Goal: Transaction & Acquisition: Purchase product/service

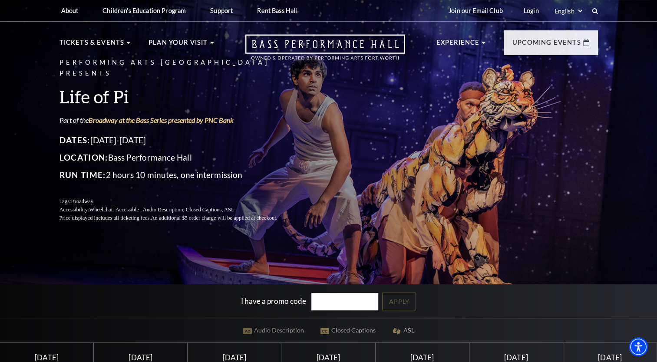
click at [30, 107] on div "Performing Arts Fort Worth Presents Life of Pi Part of the Broadway at the Bass…" at bounding box center [328, 261] width 657 height 533
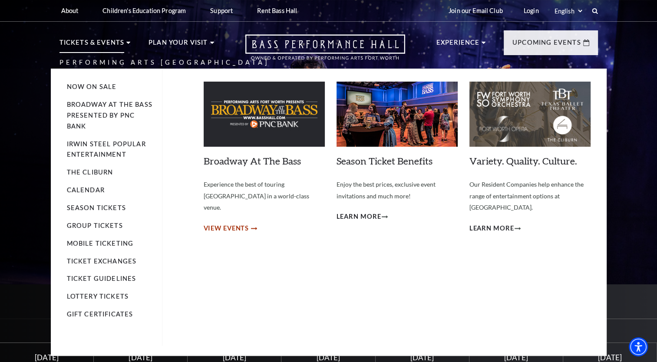
click at [228, 223] on span "View Events" at bounding box center [227, 228] width 46 height 11
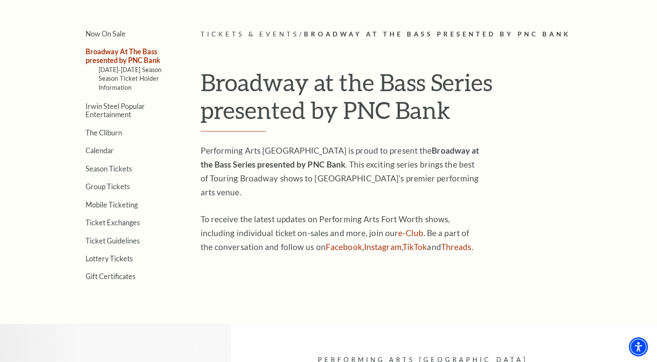
scroll to position [210, 0]
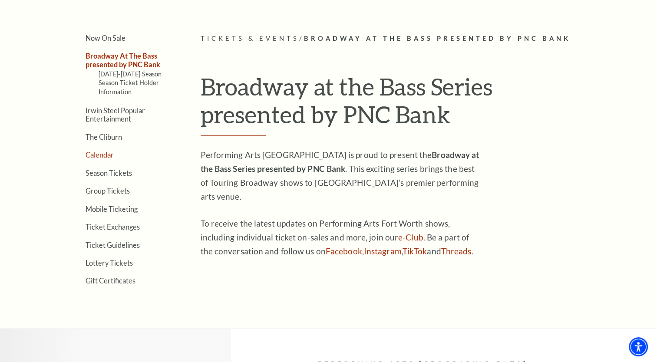
click at [99, 154] on link "Calendar" at bounding box center [100, 155] width 28 height 8
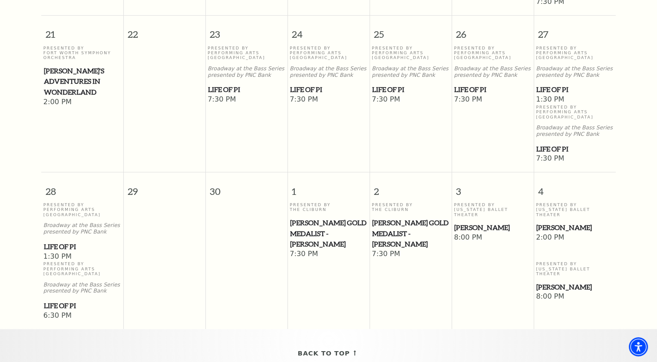
scroll to position [597, 0]
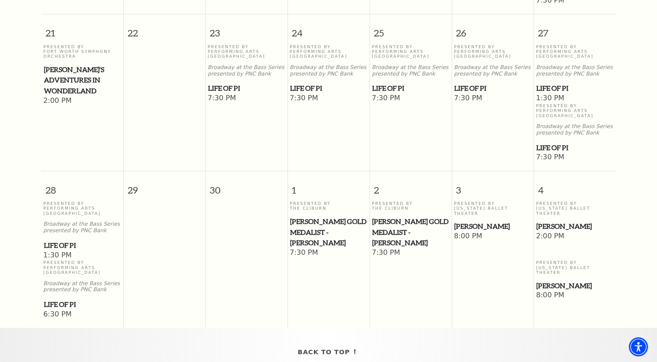
click at [61, 240] on span "Life of Pi" at bounding box center [82, 245] width 77 height 11
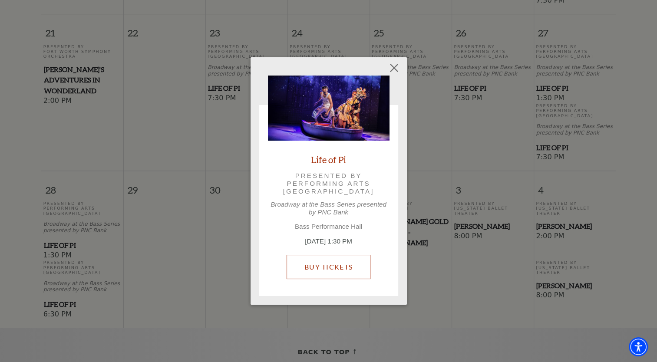
click at [340, 270] on link "Buy Tickets" at bounding box center [329, 267] width 84 height 24
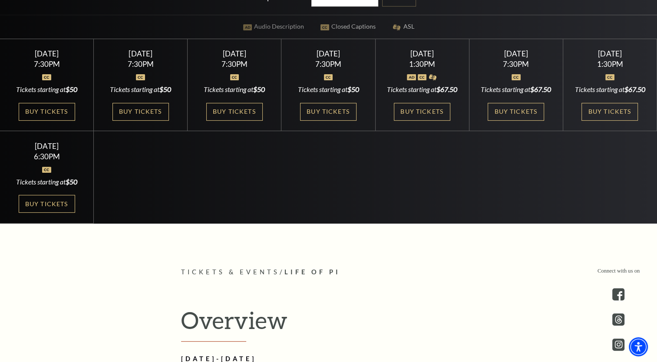
scroll to position [297, 0]
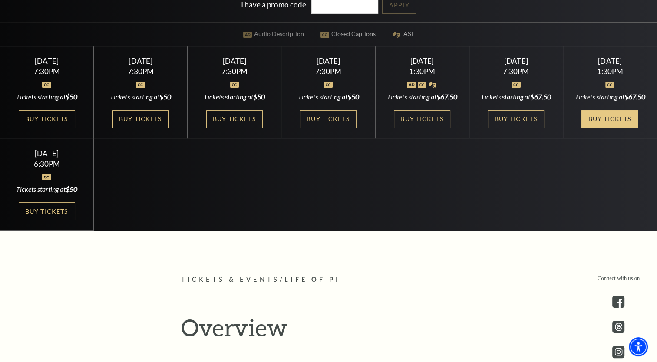
click at [601, 128] on link "Buy Tickets" at bounding box center [609, 119] width 56 height 18
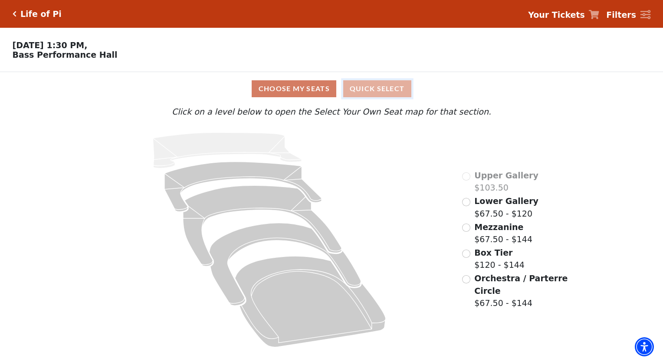
click at [377, 92] on button "Quick Select" at bounding box center [377, 88] width 68 height 17
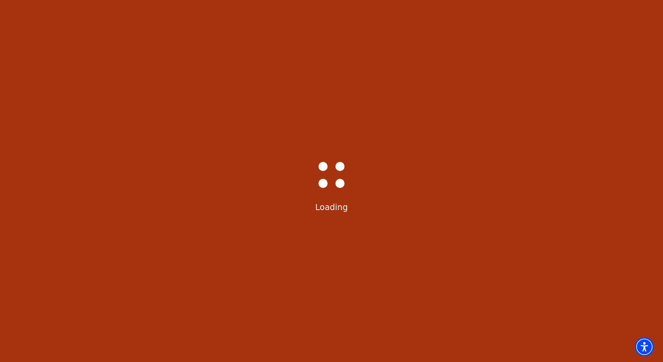
select select "6217"
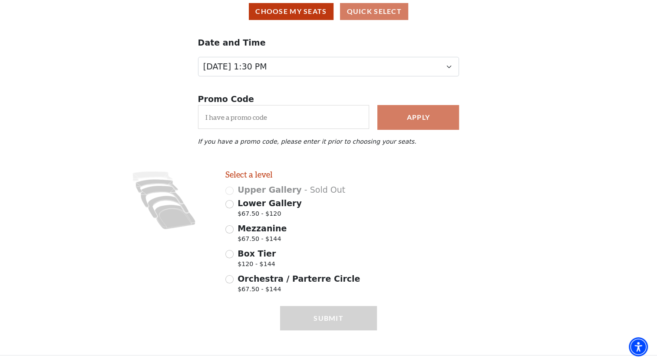
scroll to position [82, 0]
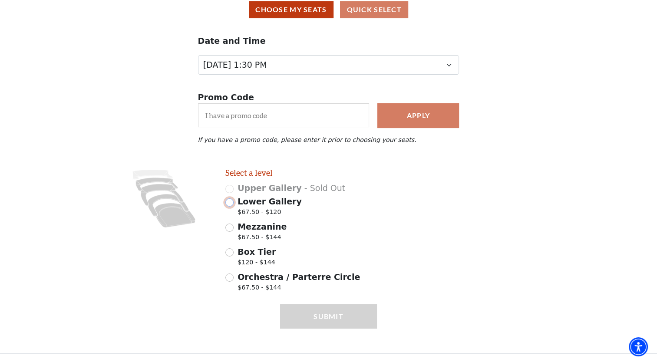
click at [228, 204] on input "Lower Gallery $67.50 - $120" at bounding box center [229, 202] width 8 height 8
radio input "true"
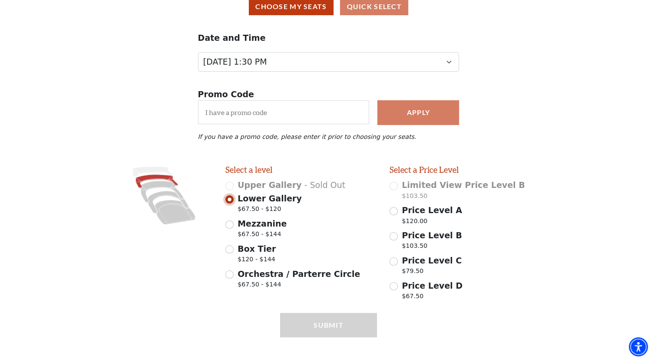
scroll to position [94, 0]
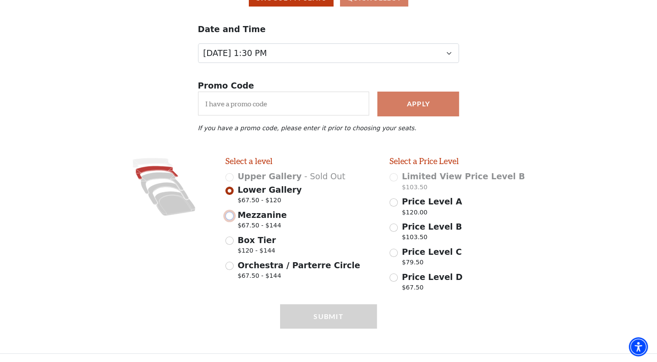
click at [229, 216] on input "Mezzanine $67.50 - $144" at bounding box center [229, 216] width 8 height 8
radio input "true"
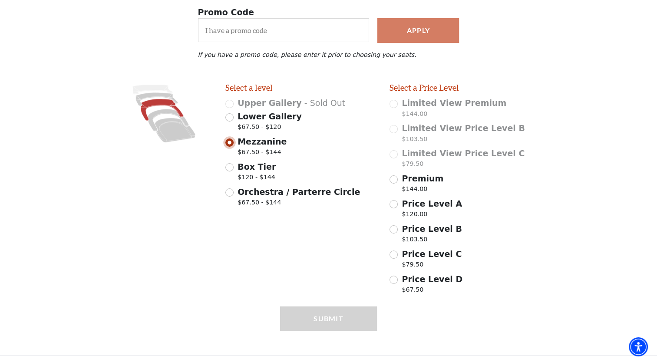
scroll to position [169, 0]
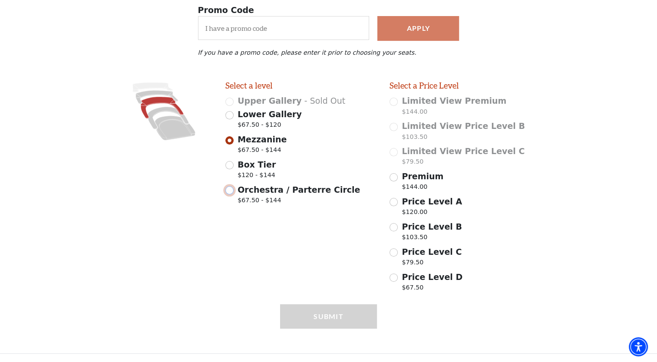
click at [229, 188] on input "Orchestra / Parterre Circle $67.50 - $144" at bounding box center [229, 190] width 8 height 8
radio input "true"
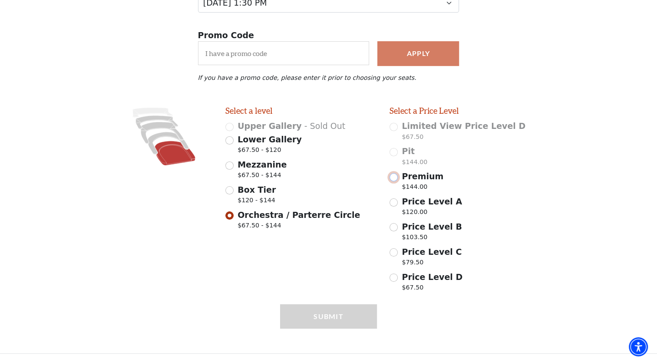
click at [391, 176] on input "Premium $144.00" at bounding box center [393, 177] width 8 height 8
radio input "true"
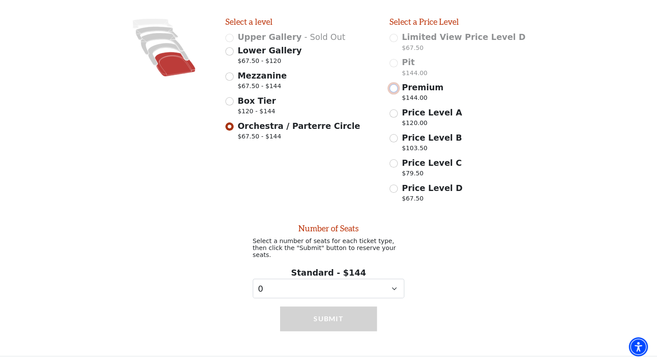
scroll to position [231, 0]
click at [392, 284] on select "0 1 2 3 4 5 6 7" at bounding box center [329, 288] width 152 height 20
select select "3"
click at [253, 278] on select "0 1 2 3 4 5 6 7" at bounding box center [329, 288] width 152 height 20
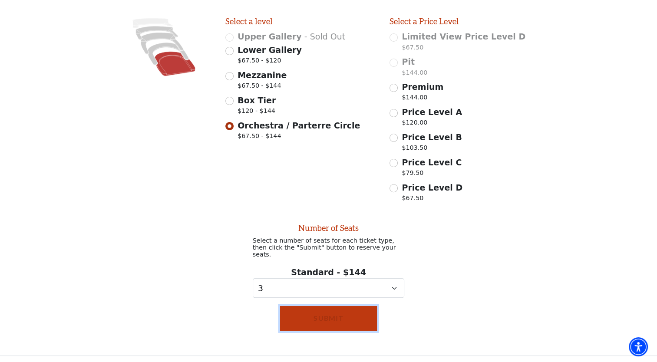
click at [317, 313] on button "Submit" at bounding box center [328, 318] width 97 height 24
click at [47, 221] on div "Number of Seats Select a number of seats for each ticket type, then click the "…" at bounding box center [328, 253] width 657 height 92
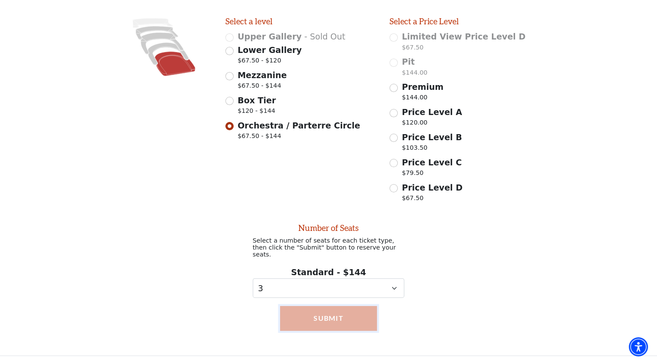
click at [351, 318] on button "Submit" at bounding box center [328, 318] width 97 height 24
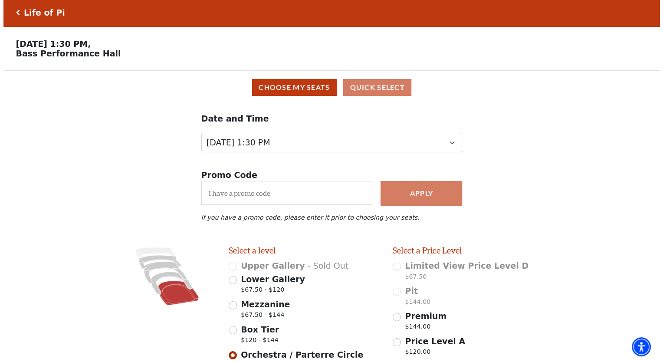
scroll to position [0, 0]
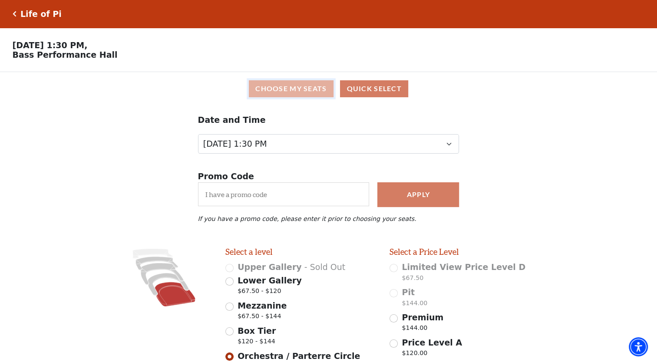
click at [292, 90] on button "Choose My Seats" at bounding box center [291, 88] width 85 height 17
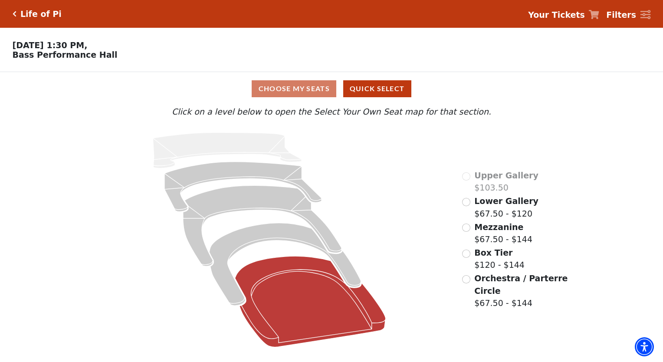
click at [308, 317] on icon at bounding box center [310, 301] width 151 height 91
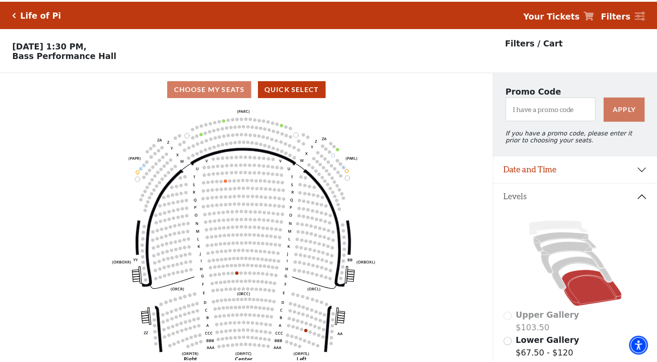
scroll to position [40, 0]
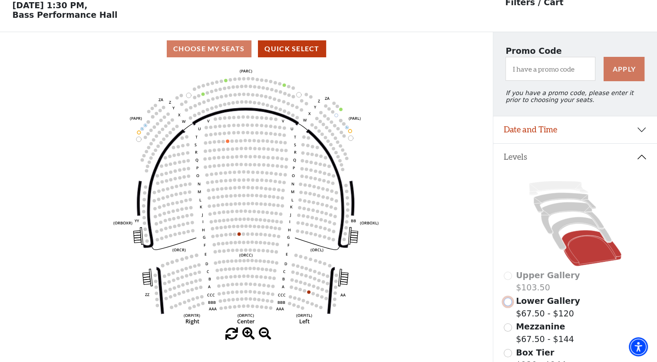
click at [508, 305] on input "Lower Gallery$67.50 - $120\a" at bounding box center [508, 302] width 8 height 8
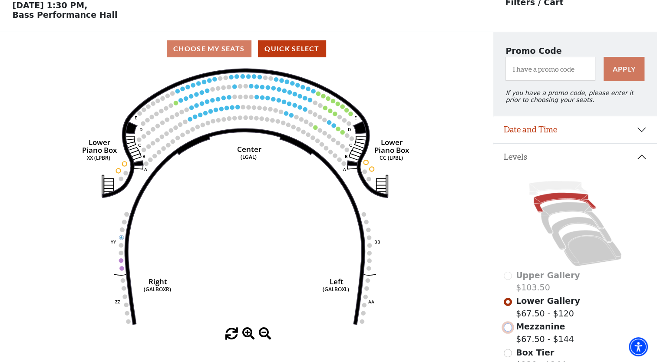
click at [508, 332] on input "Mezzanine$67.50 - $144\a" at bounding box center [508, 327] width 8 height 8
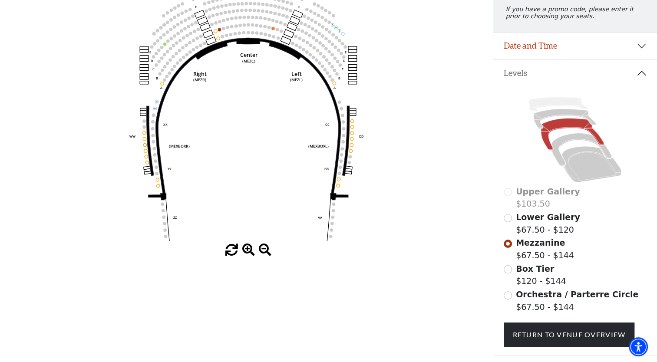
scroll to position [127, 0]
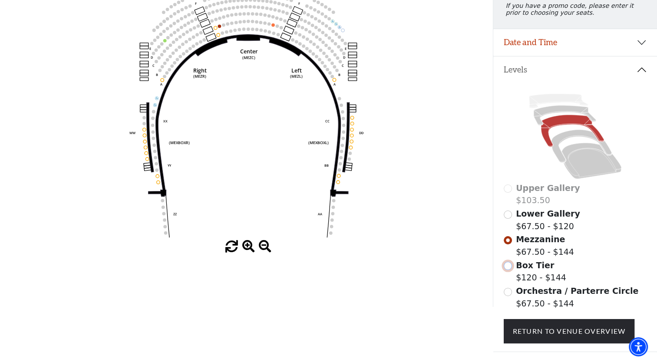
click at [507, 268] on input "Box Tier$120 - $144\a" at bounding box center [508, 266] width 8 height 8
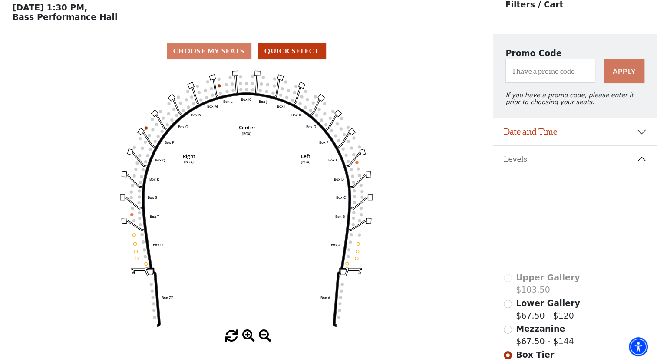
scroll to position [40, 0]
